Goal: Information Seeking & Learning: Learn about a topic

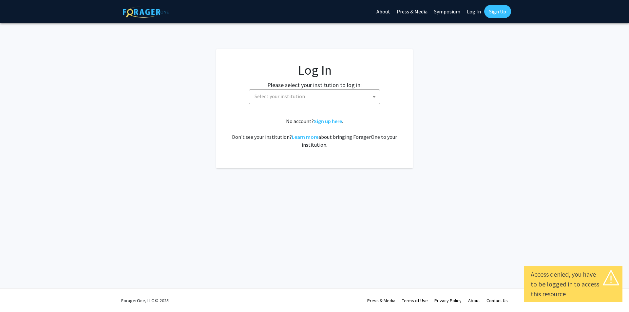
select select
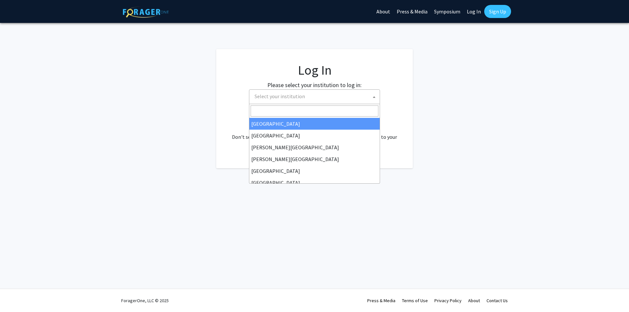
click at [293, 95] on span "Select your institution" at bounding box center [280, 96] width 50 height 7
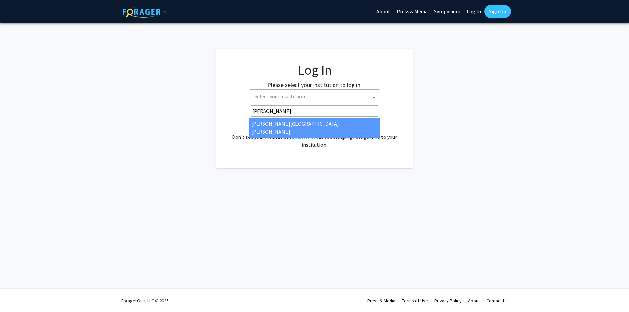
type input "[PERSON_NAME]"
select select "1"
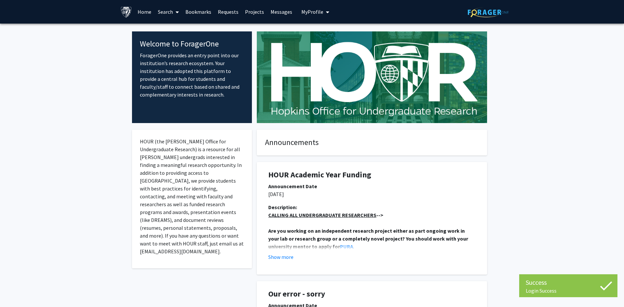
scroll to position [98, 0]
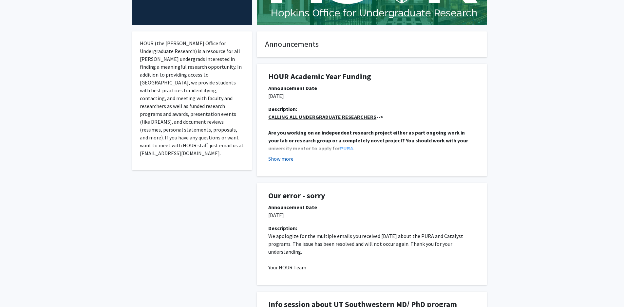
click at [289, 159] on button "Show more" at bounding box center [280, 159] width 25 height 8
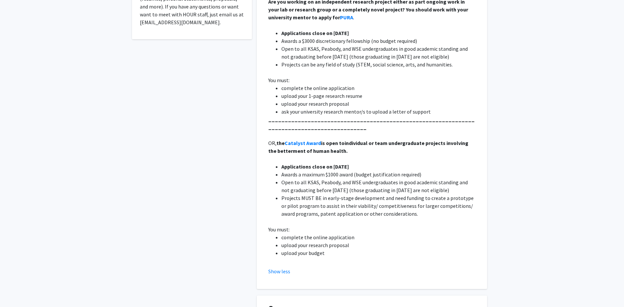
scroll to position [131, 0]
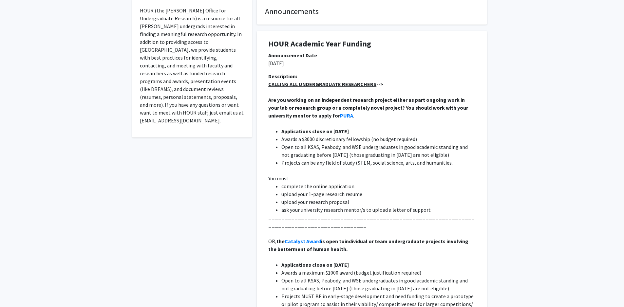
click at [311, 88] on p "CALLING ALL UNDERGRADUATE RESEARCHERS -->" at bounding box center [371, 84] width 207 height 8
click at [307, 83] on u "CALLING ALL UNDERGRADUATE RESEARCHERS" at bounding box center [322, 84] width 108 height 7
click at [340, 116] on strong "PURA" at bounding box center [346, 115] width 13 height 7
